Goal: Information Seeking & Learning: Check status

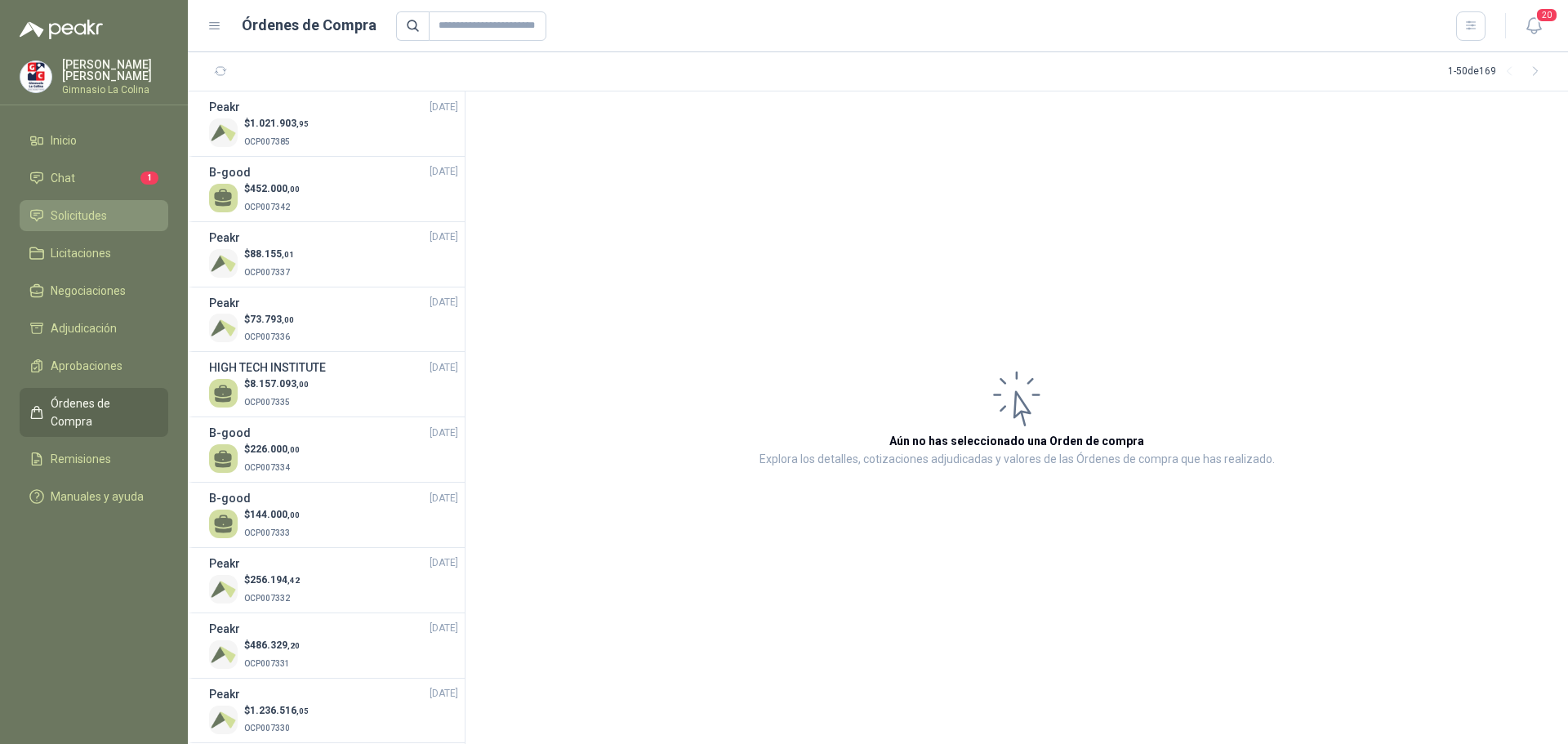
click at [87, 211] on span "Solicitudes" at bounding box center [79, 216] width 56 height 18
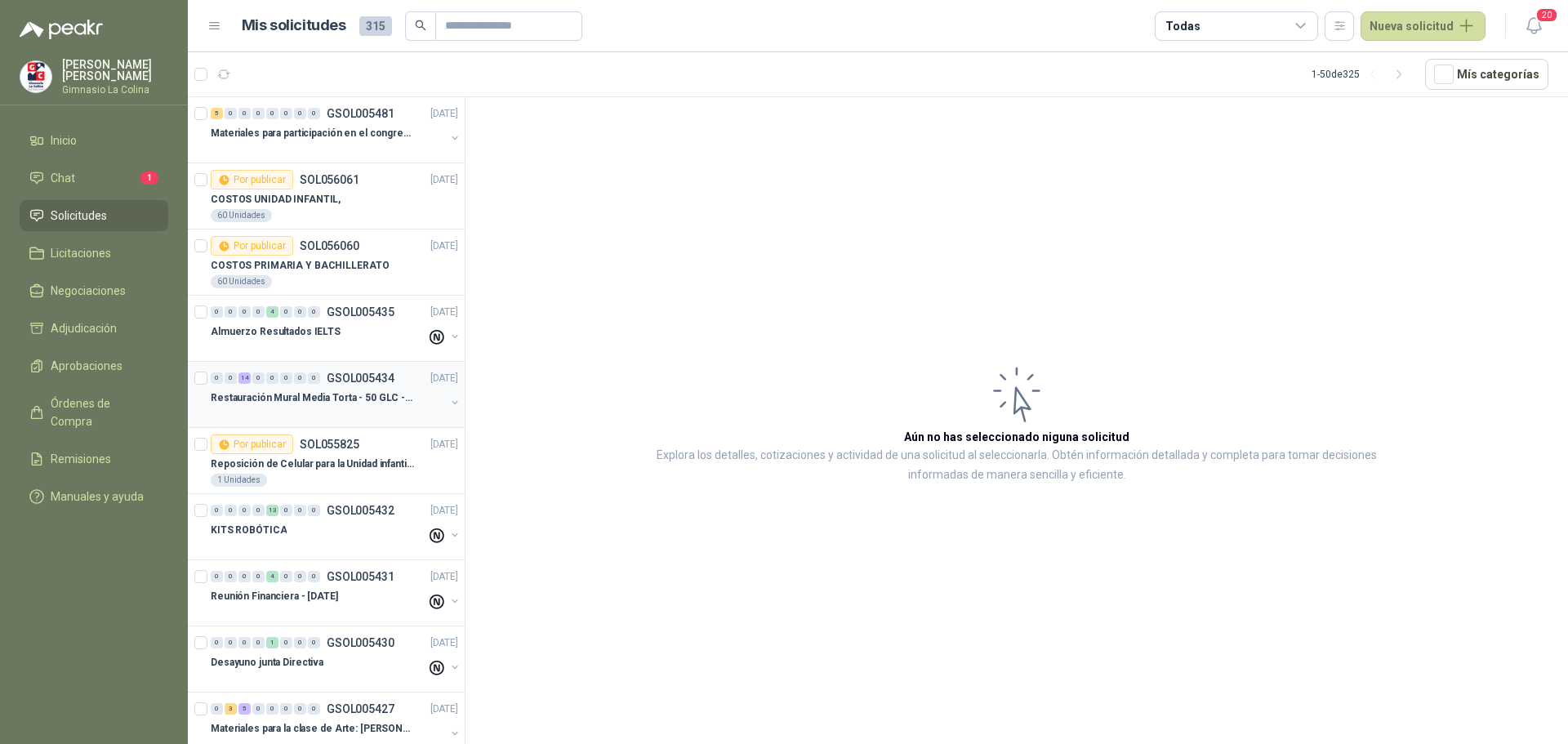
click at [336, 404] on p "Restauración Mural Media Torta - 50 GLC - URGENTE" at bounding box center [312, 397] width 203 height 15
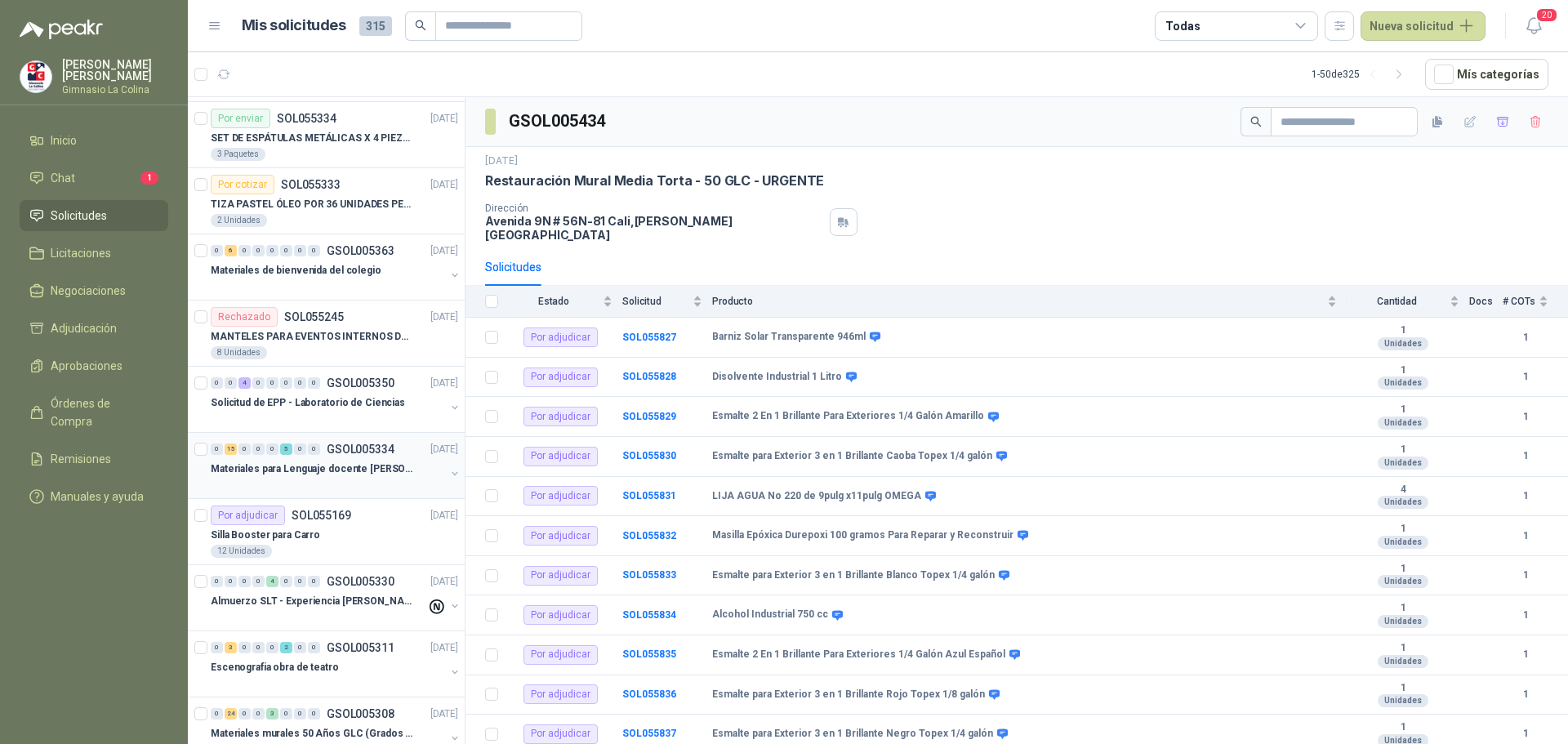
scroll to position [1795, 0]
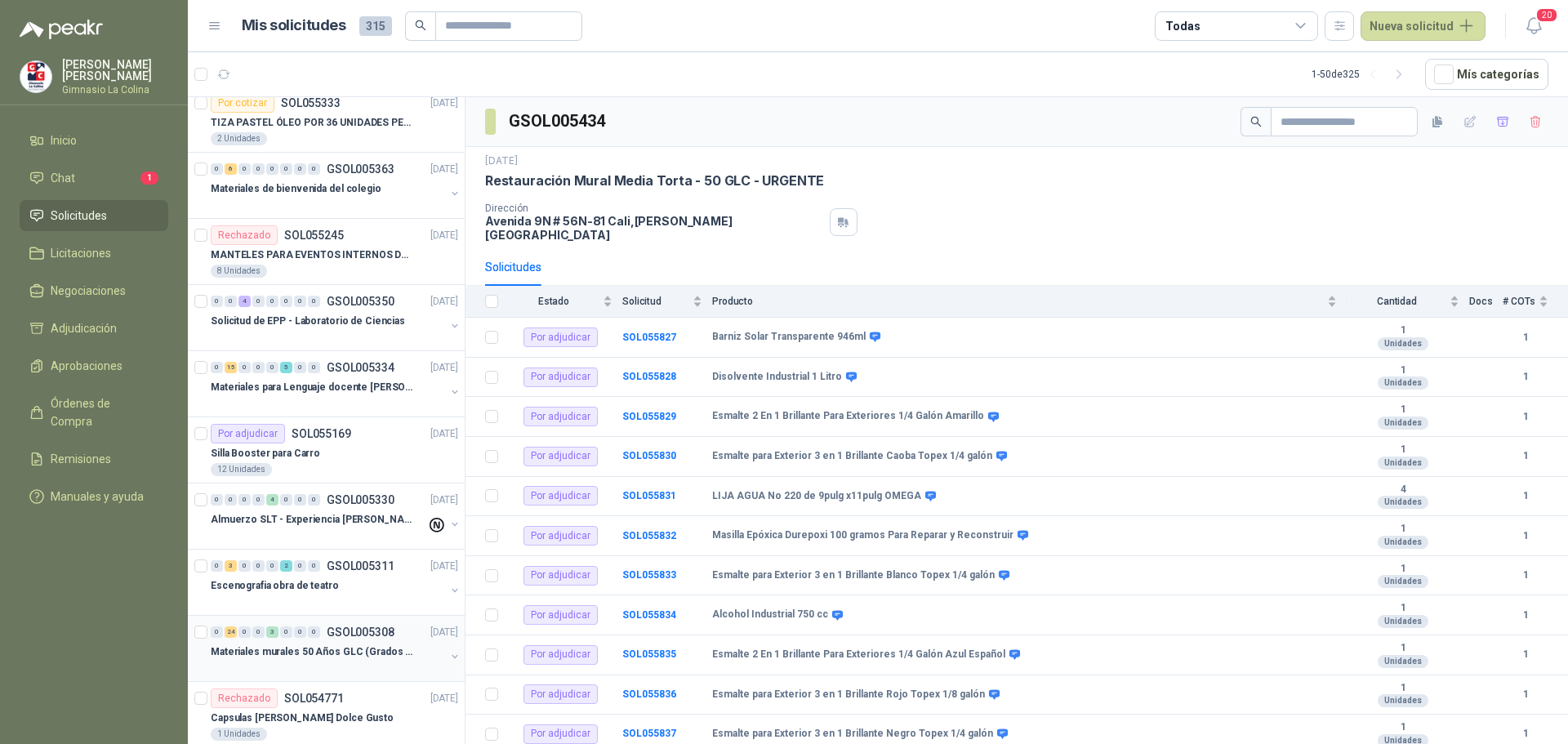
click at [353, 650] on p "Materiales murales 50 Años GLC (Grados 10 y 11)" at bounding box center [312, 651] width 203 height 15
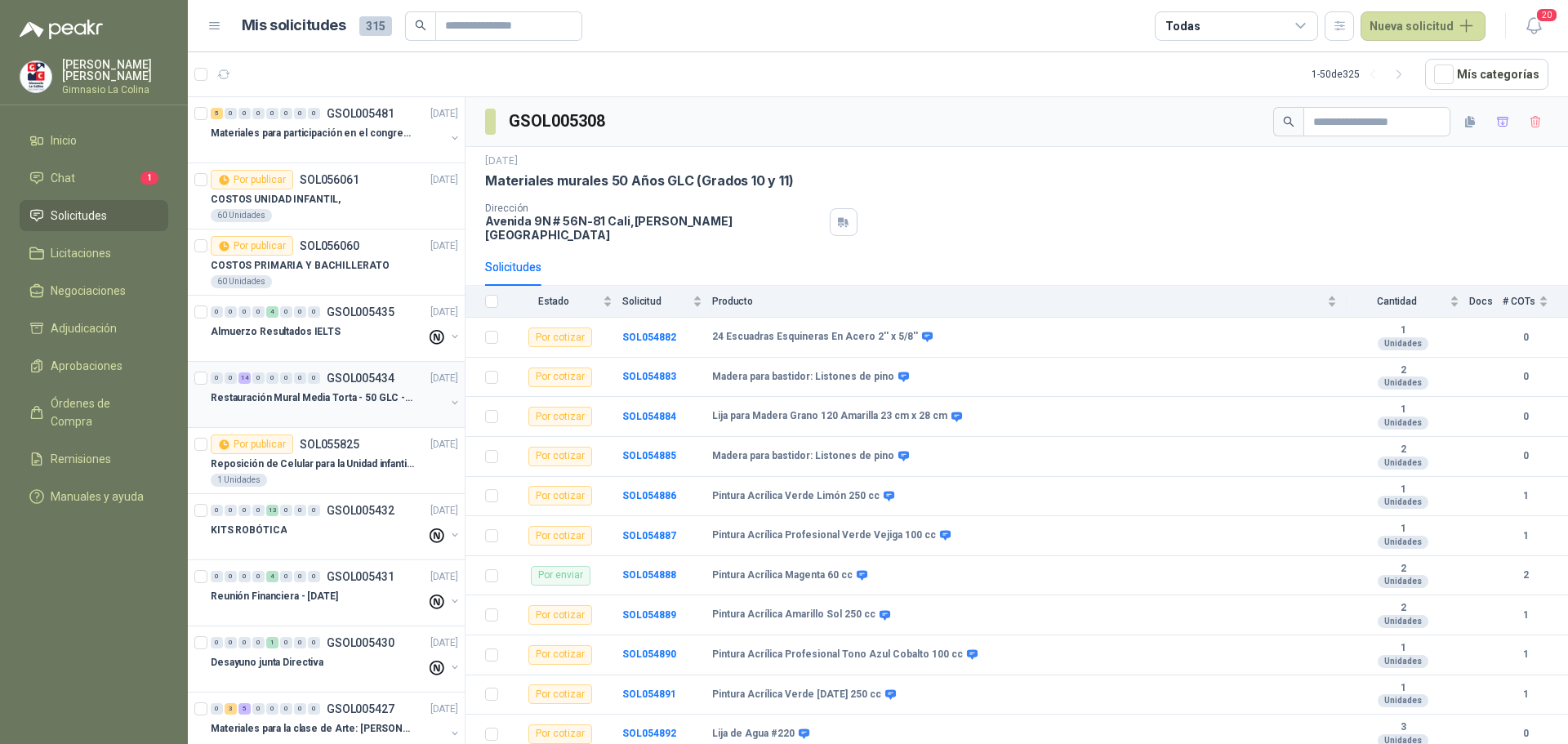
click at [357, 393] on p "Restauración Mural Media Torta - 50 GLC - URGENTE" at bounding box center [312, 397] width 203 height 15
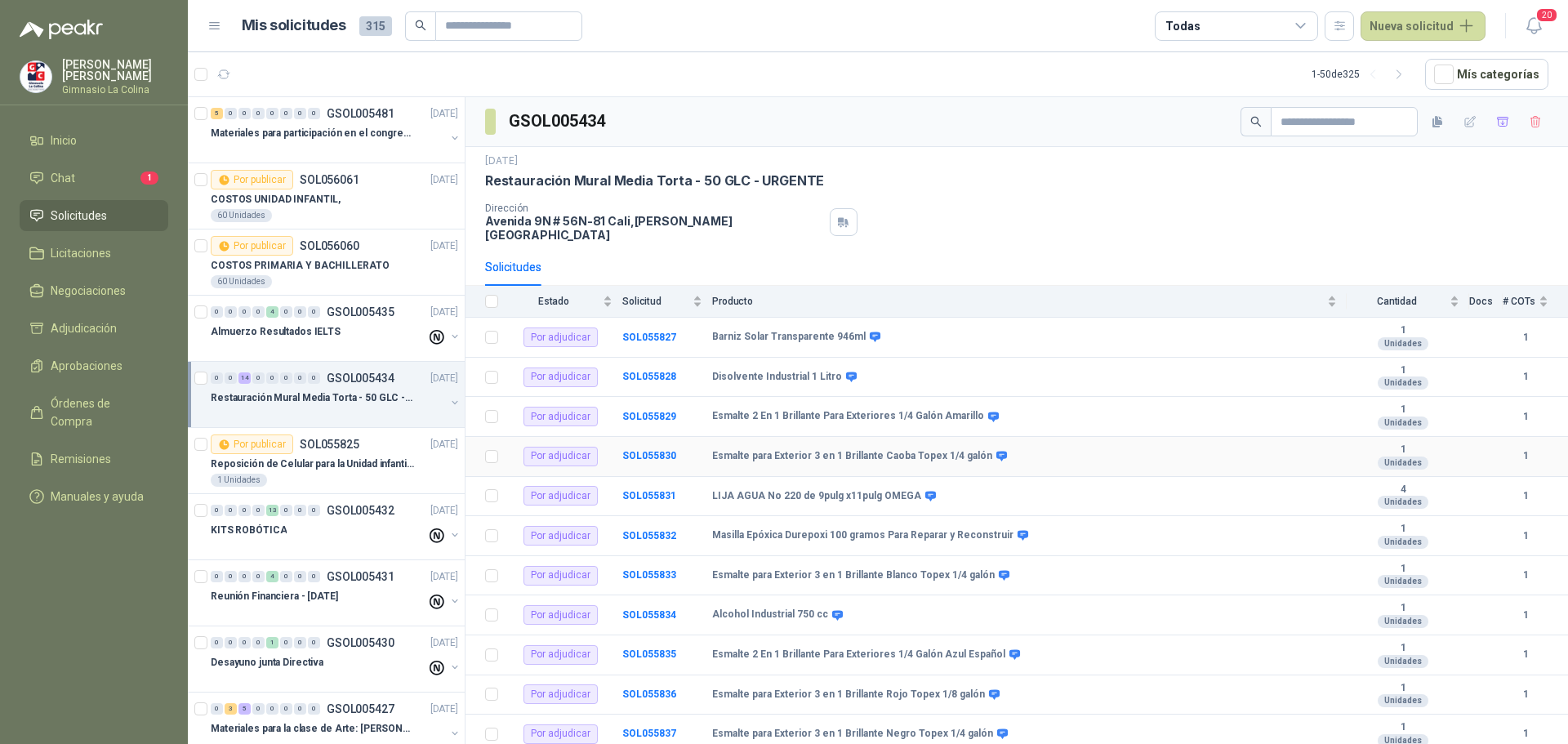
scroll to position [140, 0]
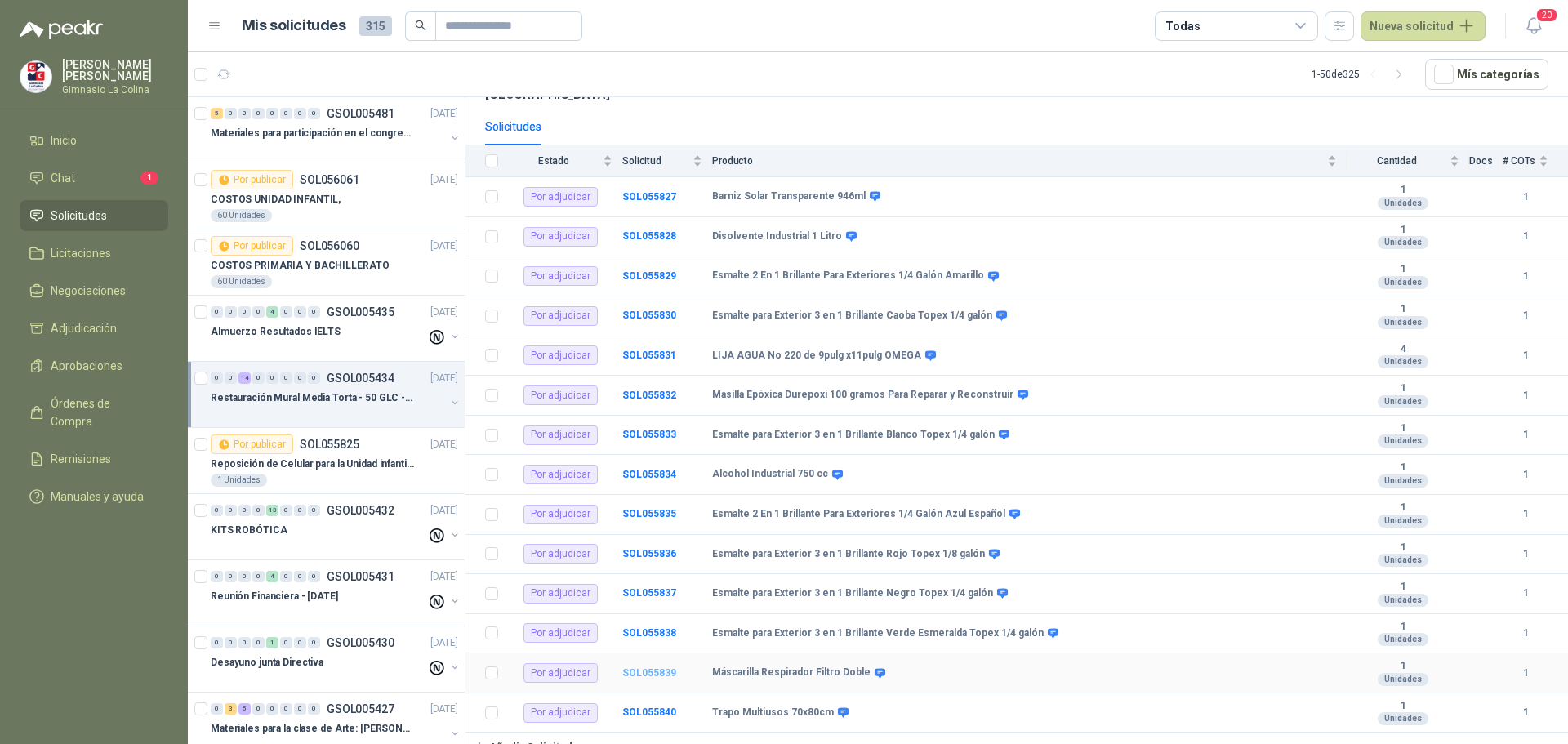
click at [648, 667] on b "SOL055839" at bounding box center [649, 672] width 54 height 12
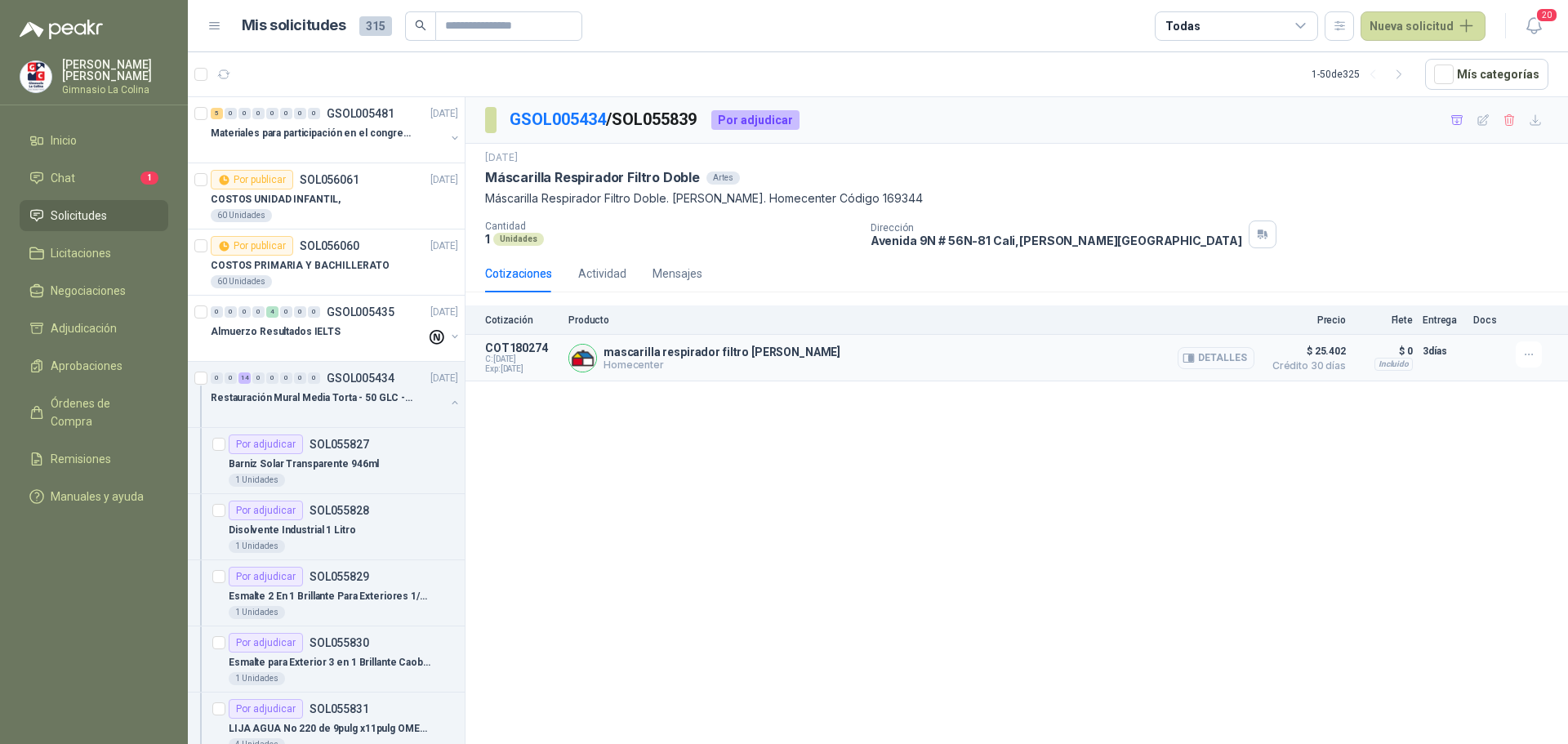
click at [1232, 357] on button "Detalles" at bounding box center [1216, 357] width 76 height 22
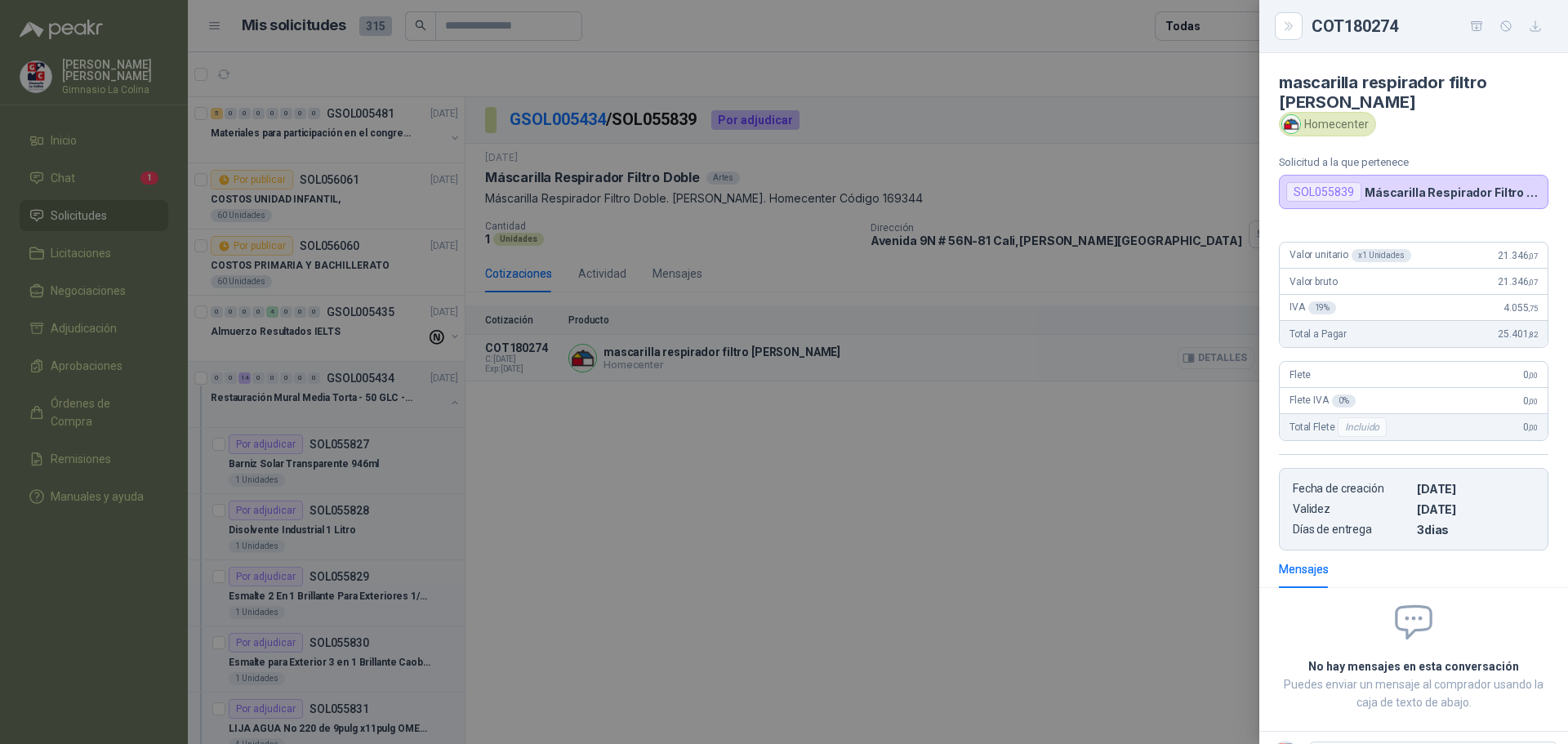
scroll to position [69, 0]
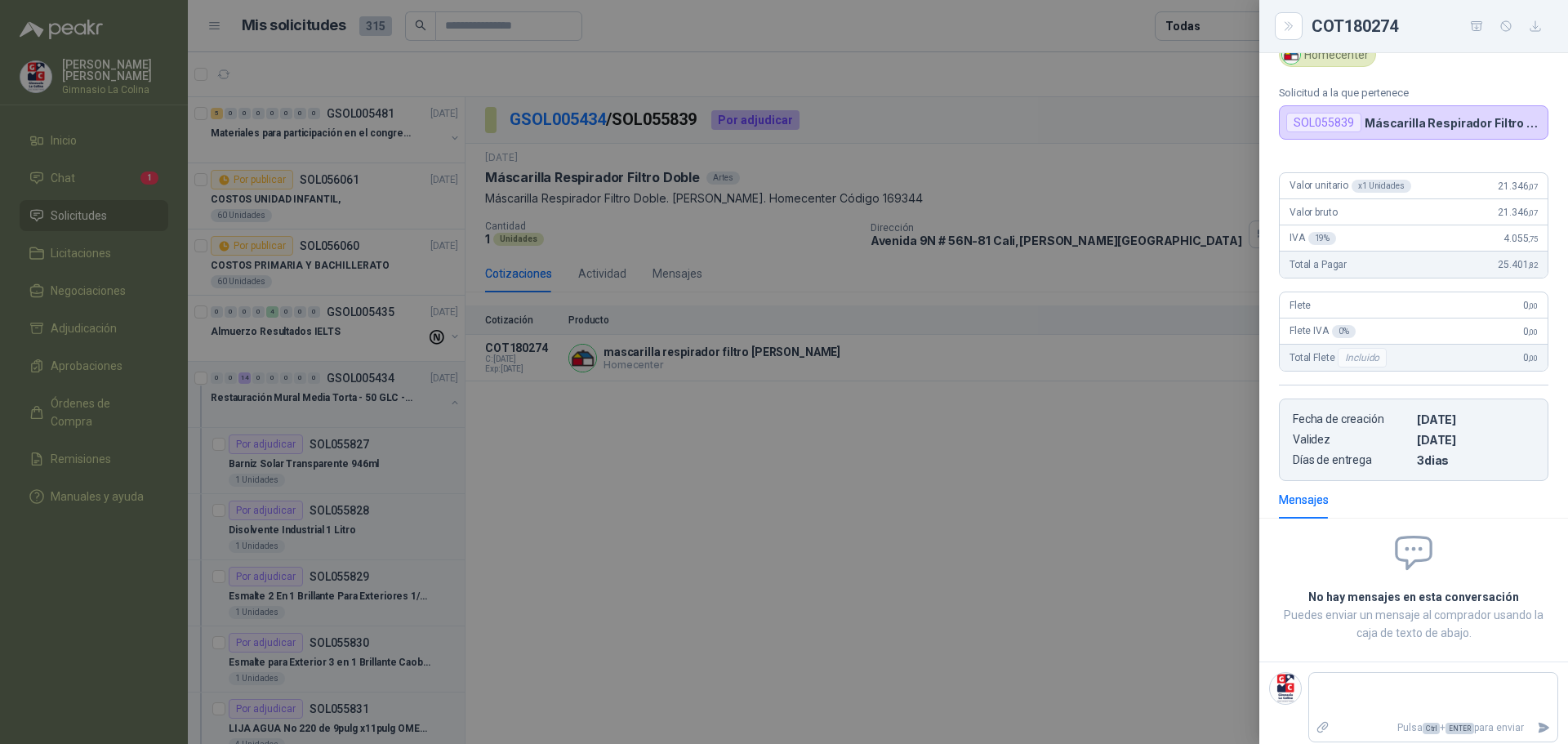
click at [783, 498] on div at bounding box center [784, 372] width 1568 height 744
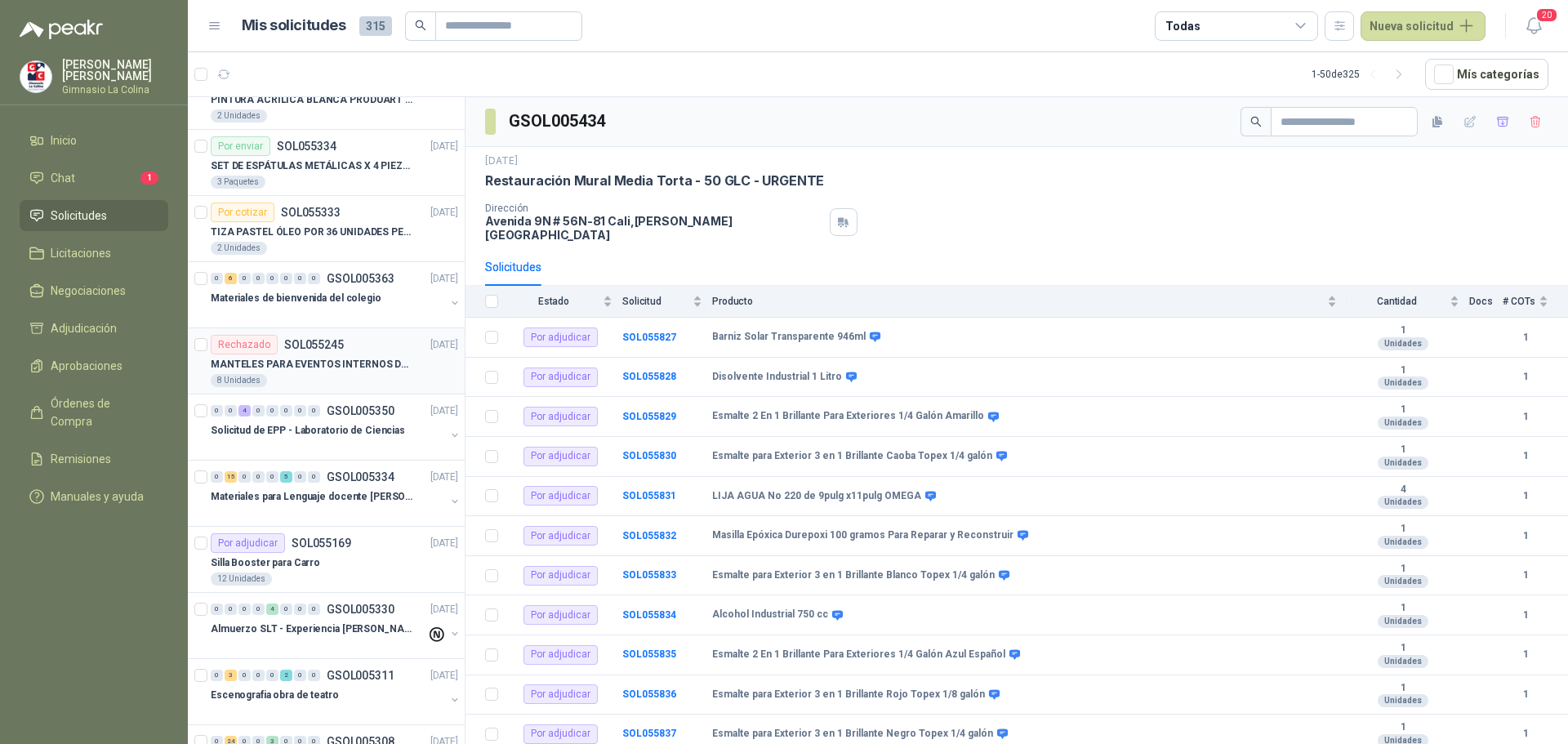
scroll to position [2775, 0]
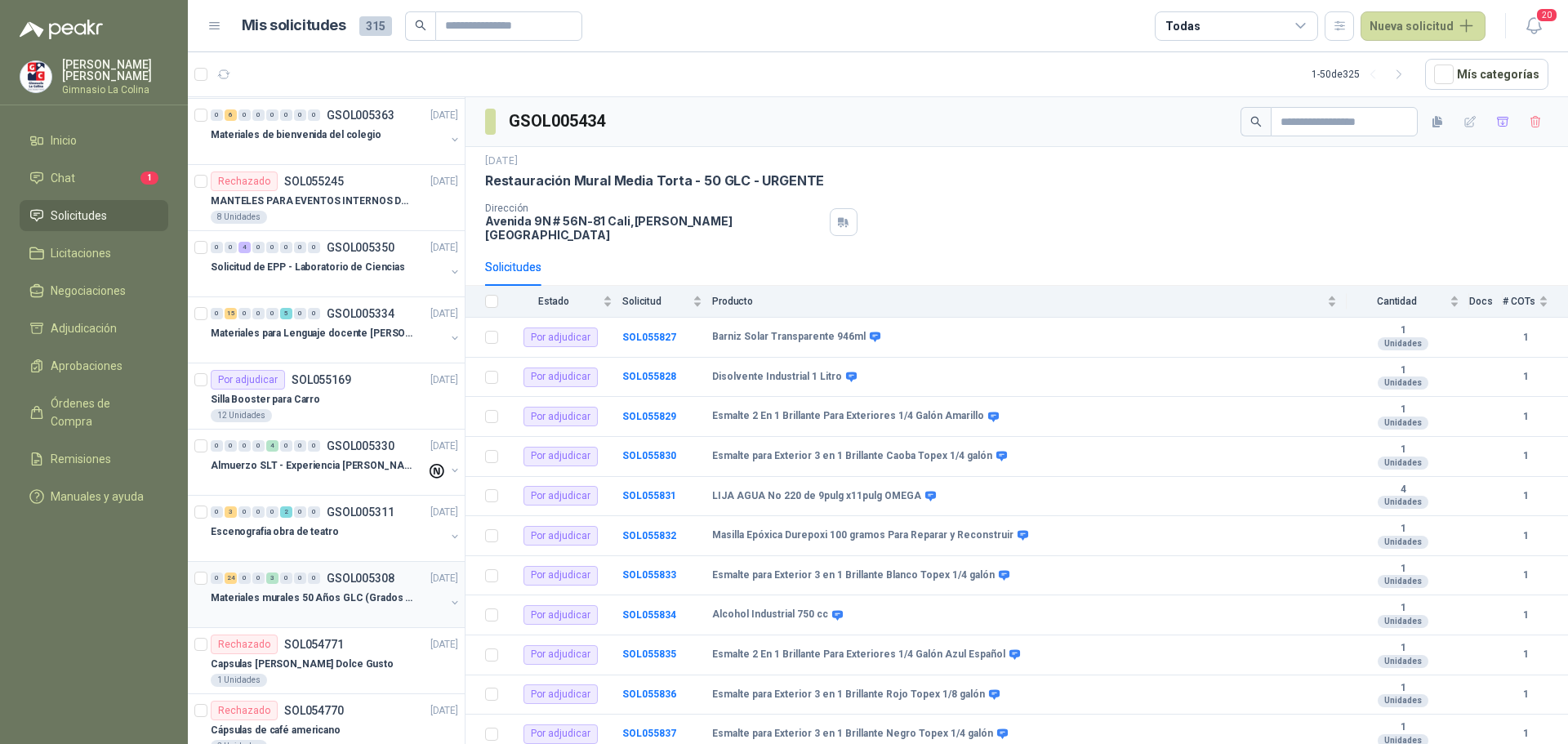
click at [314, 593] on p "Materiales murales 50 Años GLC (Grados 10 y 11)" at bounding box center [312, 598] width 203 height 15
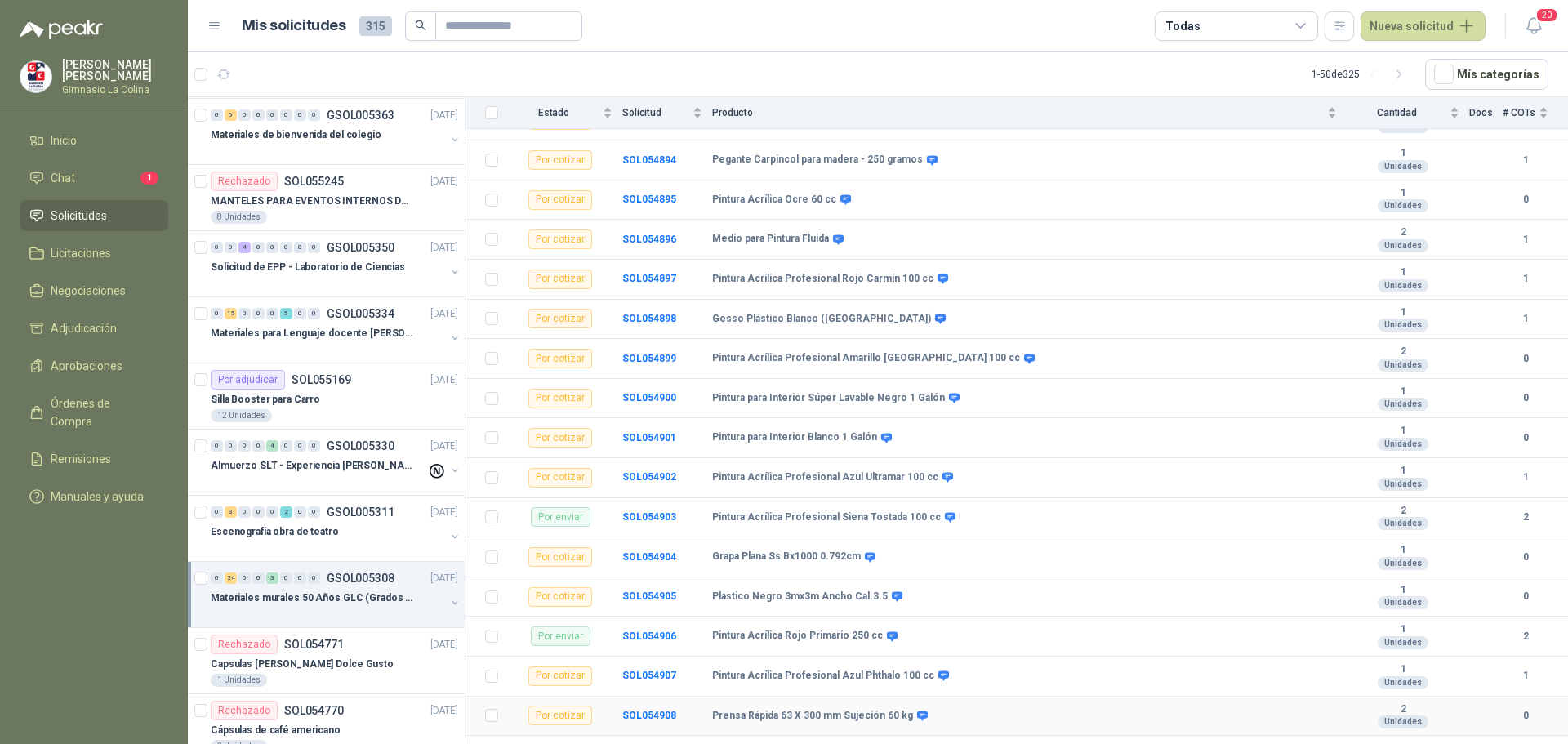
scroll to position [656, 0]
click at [917, 708] on icon at bounding box center [923, 712] width 11 height 10
click at [916, 707] on icon at bounding box center [922, 712] width 12 height 12
click at [852, 711] on td "Prensa Rápida 63 X 300 mm Sujeción 60 kg" at bounding box center [1029, 714] width 634 height 40
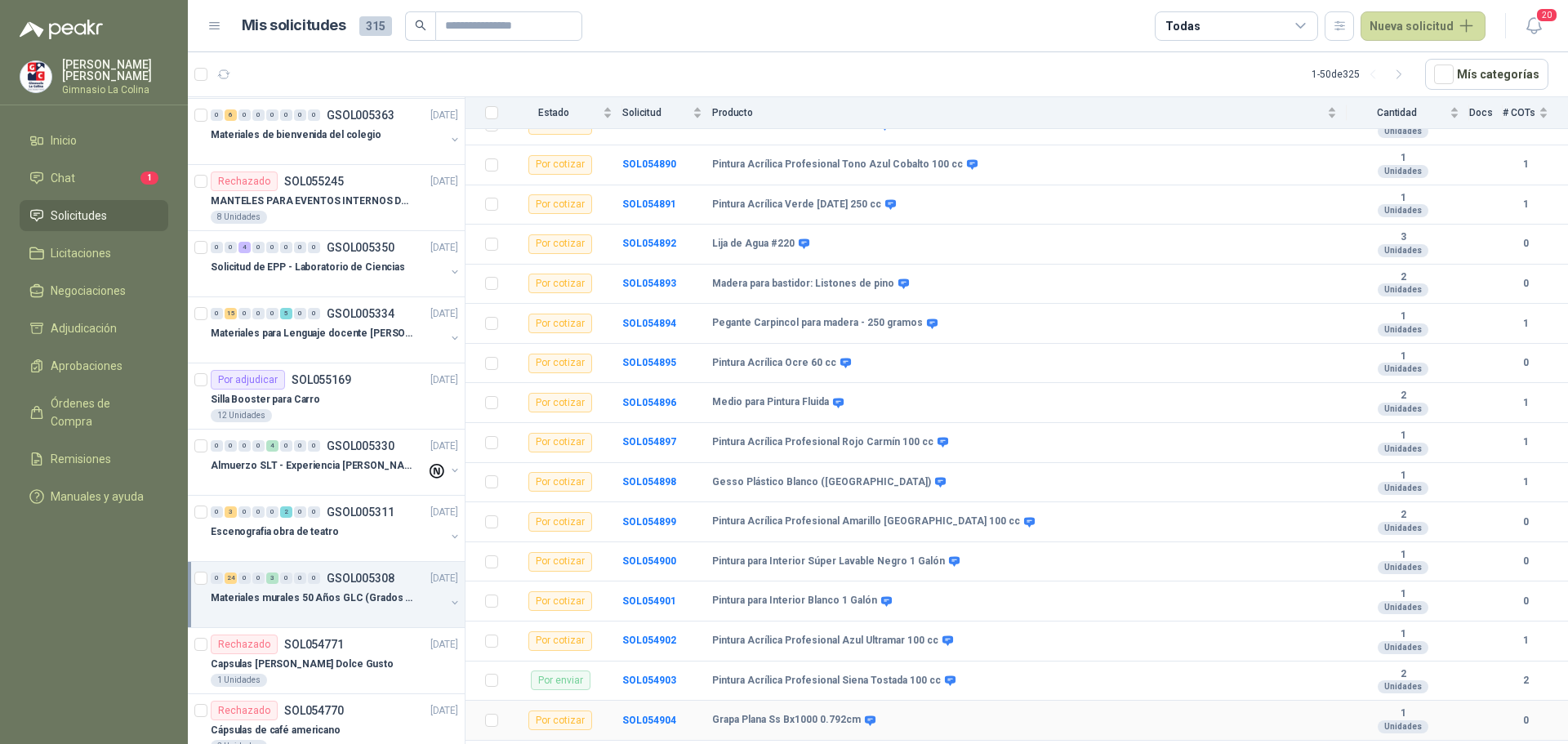
scroll to position [571, 0]
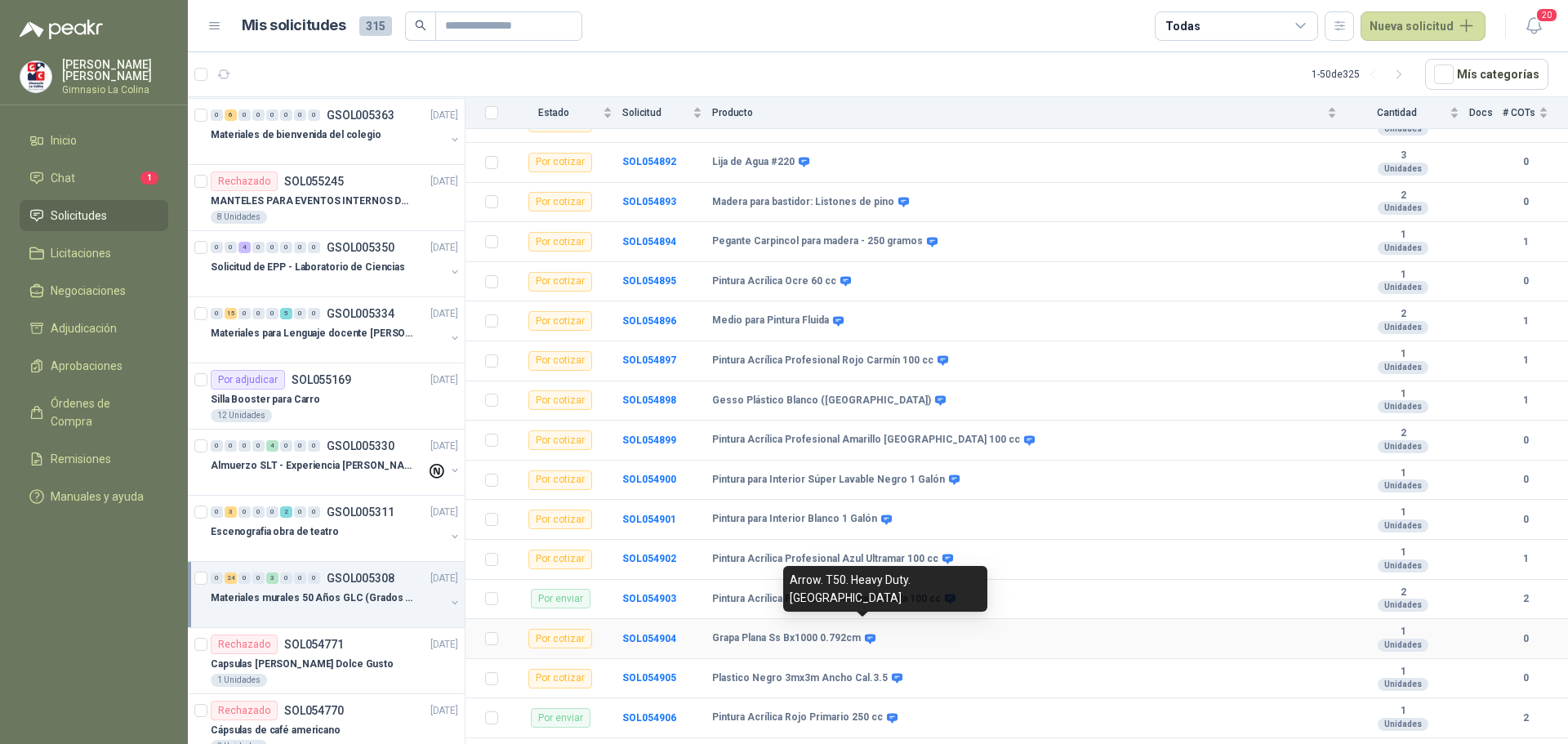
click at [865, 633] on icon at bounding box center [870, 638] width 11 height 10
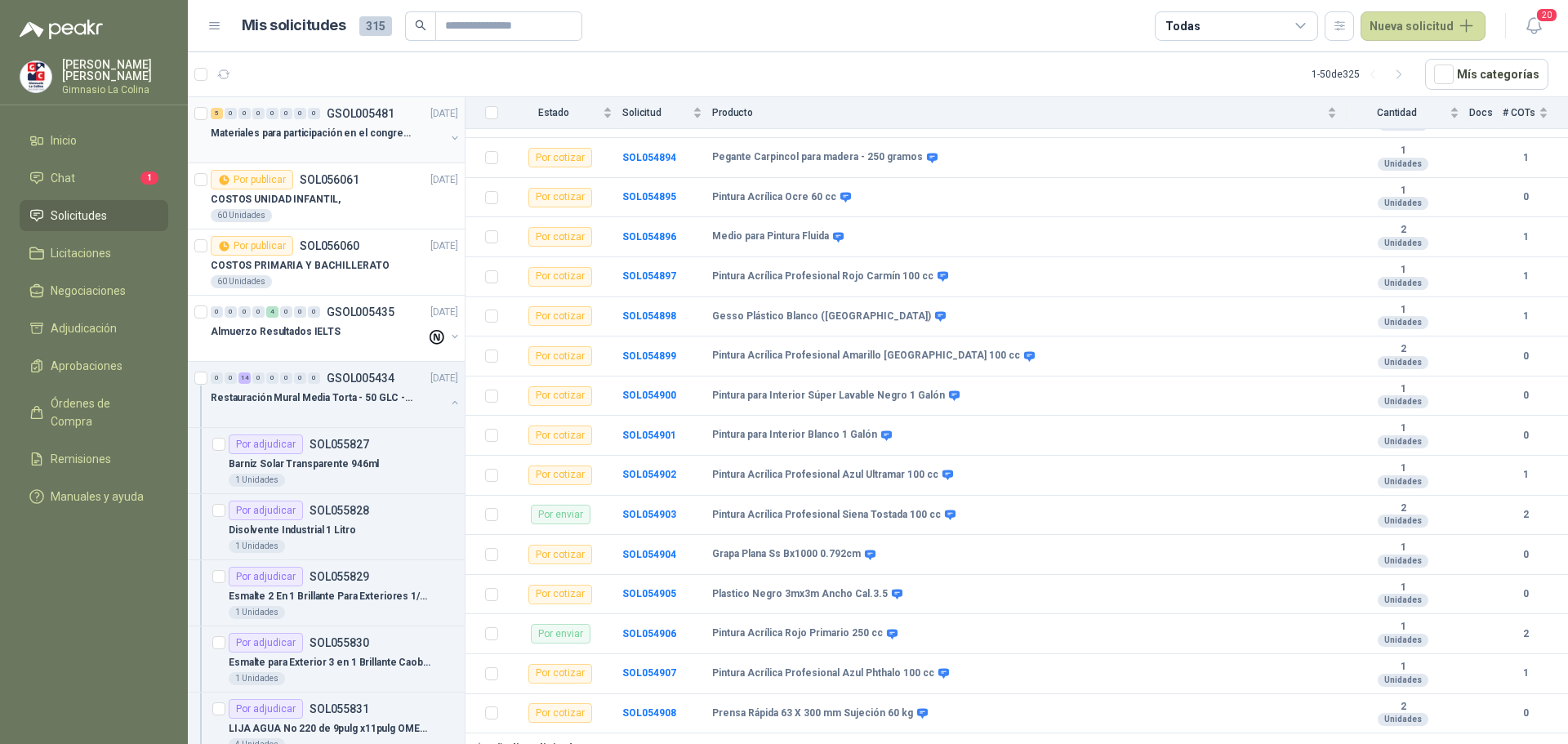
scroll to position [82, 0]
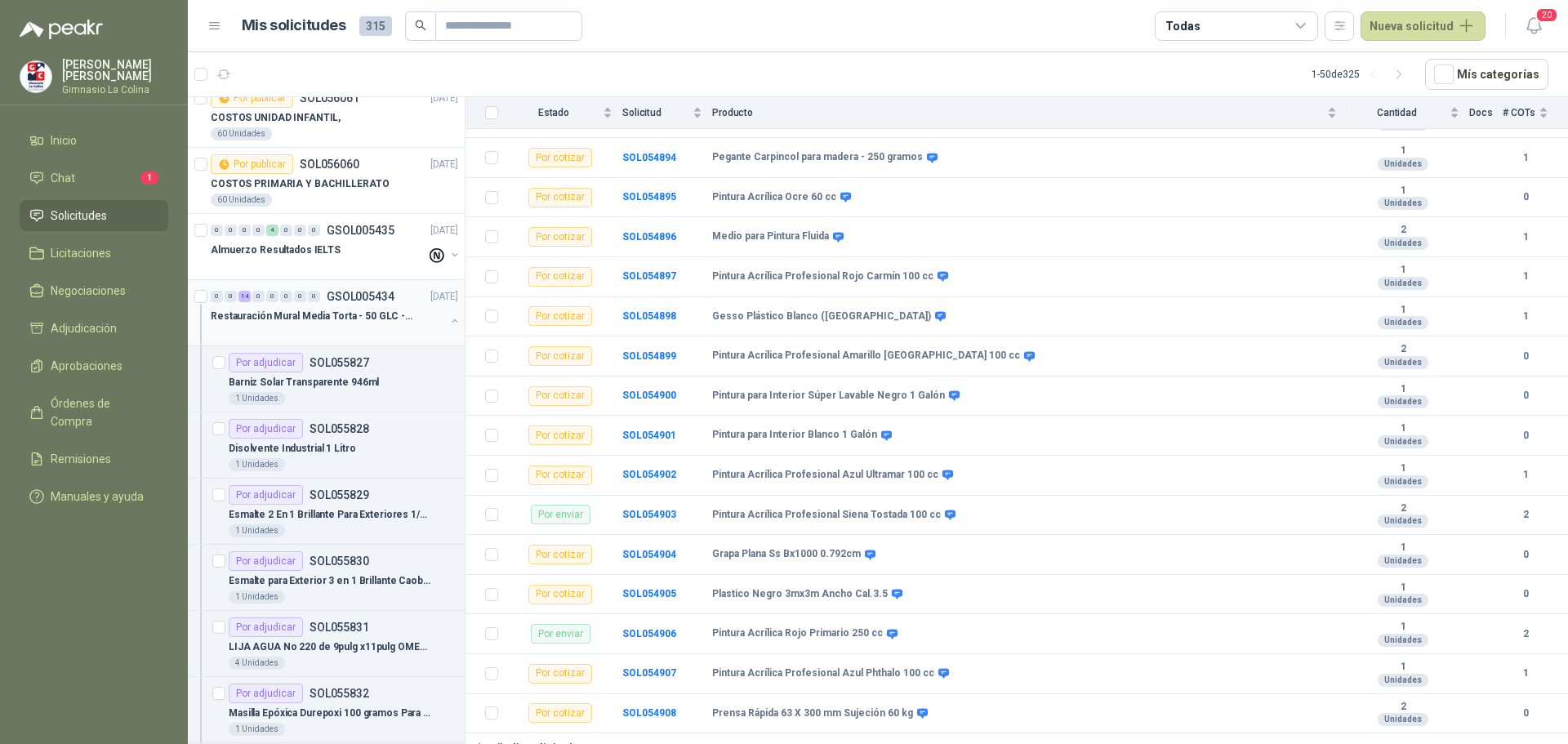
click at [326, 308] on p "Restauración Mural Media Torta - 50 GLC - URGENTE" at bounding box center [312, 316] width 203 height 15
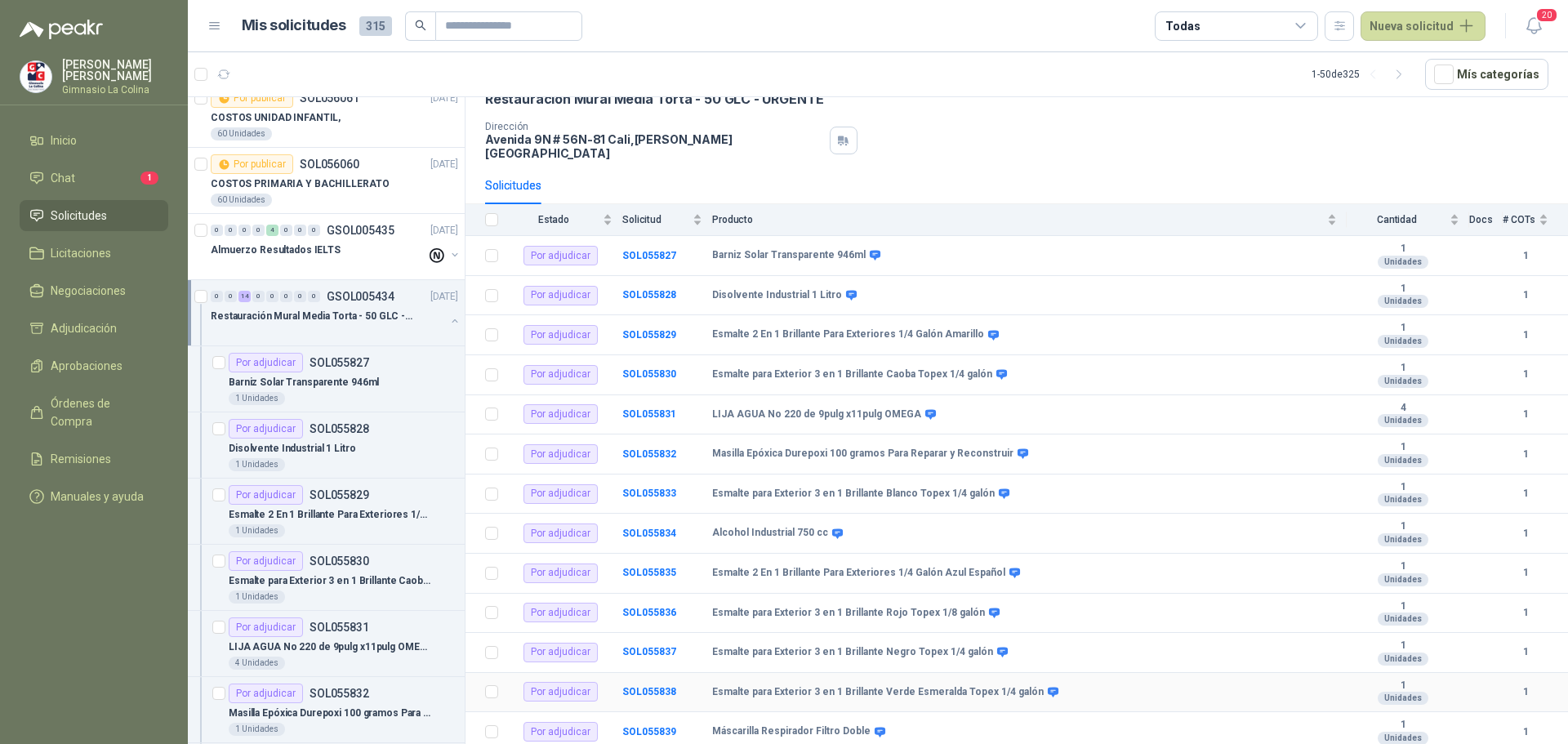
scroll to position [140, 0]
